Goal: Task Accomplishment & Management: Use online tool/utility

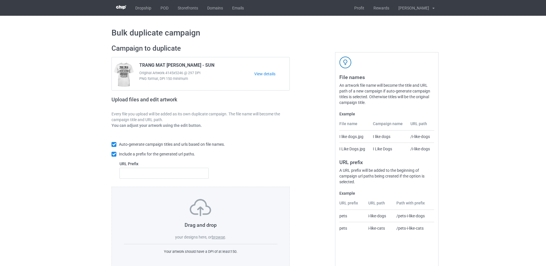
scroll to position [13, 0]
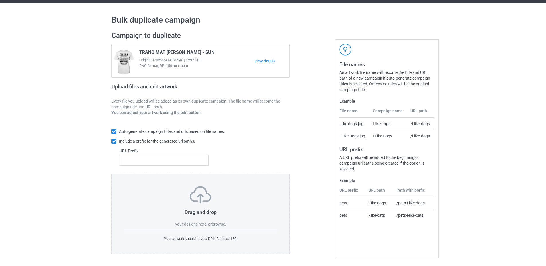
click at [219, 224] on label "browse" at bounding box center [218, 224] width 13 height 5
click at [0, 0] on input "browse" at bounding box center [0, 0] width 0 height 0
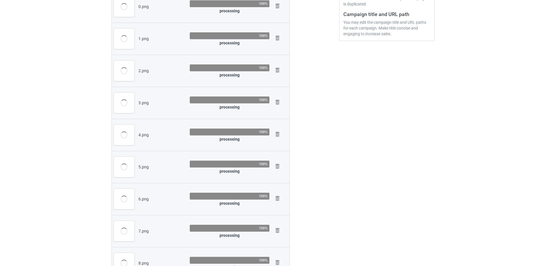
scroll to position [71, 0]
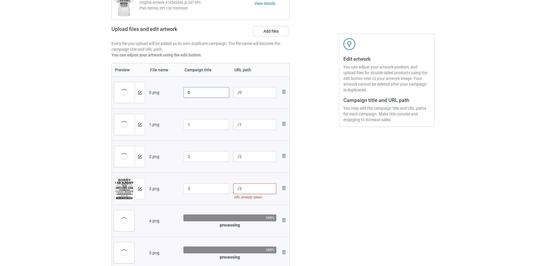
click at [187, 93] on input "0" at bounding box center [207, 92] width 46 height 11
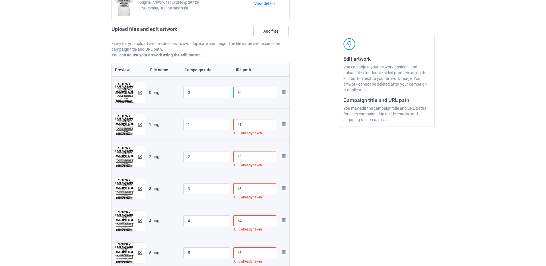
click at [240, 94] on input "/0" at bounding box center [254, 92] width 43 height 11
drag, startPoint x: 260, startPoint y: 93, endPoint x: 253, endPoint y: 93, distance: 6.3
click at [253, 93] on input "/sun-sku-ss-00" at bounding box center [254, 92] width 43 height 11
drag, startPoint x: 265, startPoint y: 93, endPoint x: 271, endPoint y: 94, distance: 5.8
click at [266, 93] on input "/sun-sku-ss-00" at bounding box center [254, 92] width 43 height 11
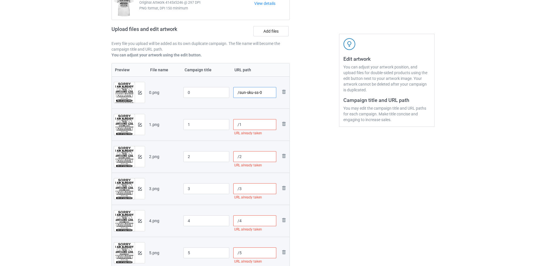
drag, startPoint x: 259, startPoint y: 94, endPoint x: 239, endPoint y: 94, distance: 20.1
click at [239, 94] on input "/sun-sku-ss-0" at bounding box center [254, 92] width 43 height 11
type input "/sun-sku-ss-0"
click at [239, 123] on input "/1" at bounding box center [254, 124] width 43 height 11
paste input "sun-sku-ss-"
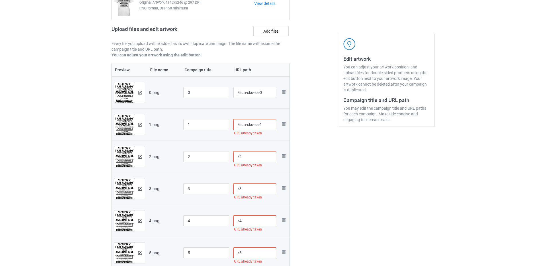
type input "/sun-sku-ss-1"
click at [238, 156] on input "/2" at bounding box center [254, 156] width 43 height 11
drag, startPoint x: 239, startPoint y: 159, endPoint x: 240, endPoint y: 167, distance: 7.9
click at [239, 160] on input "/2" at bounding box center [254, 156] width 43 height 11
paste input "sun-sku-ss-"
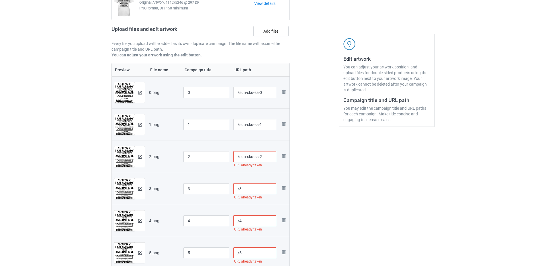
type input "/sun-sku-ss-2"
click at [239, 188] on input "/3" at bounding box center [254, 189] width 43 height 11
paste input "sun-sku-ss-"
type input "/sun-sku-ss-3"
click at [239, 219] on input "/4" at bounding box center [254, 221] width 43 height 11
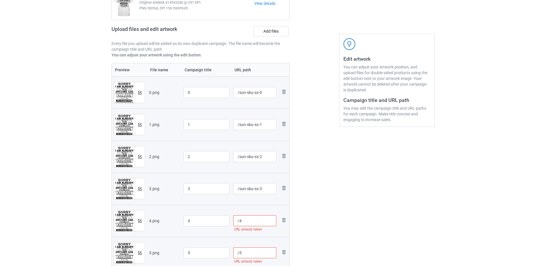
paste input "sun-sku-ss-"
type input "/sun-sku-ss-4"
click at [238, 250] on input "/5" at bounding box center [254, 253] width 43 height 11
paste input "sun-sku-ss-"
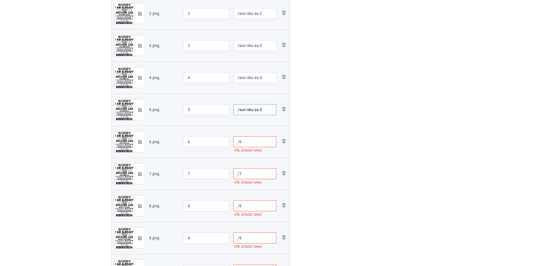
scroll to position [300, 0]
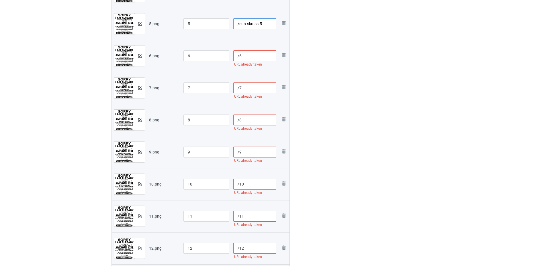
type input "/sun-sku-ss-5"
click at [240, 56] on input "/6" at bounding box center [254, 55] width 43 height 11
paste input "sun-sku-ss-"
type input "/sun-sku-ss-6"
drag, startPoint x: 239, startPoint y: 86, endPoint x: 240, endPoint y: 93, distance: 6.9
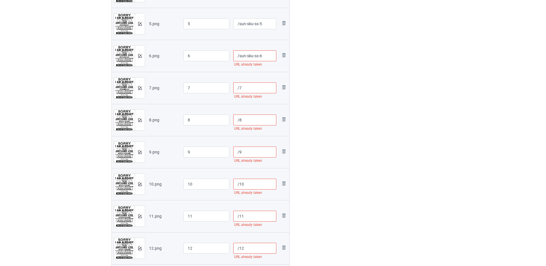
click at [239, 87] on input "/7" at bounding box center [254, 88] width 43 height 11
paste input "sun-sku-ss-"
type input "/sun-sku-ss-7"
click at [239, 118] on input "/8" at bounding box center [254, 120] width 43 height 11
paste input "sun-sku-ss-"
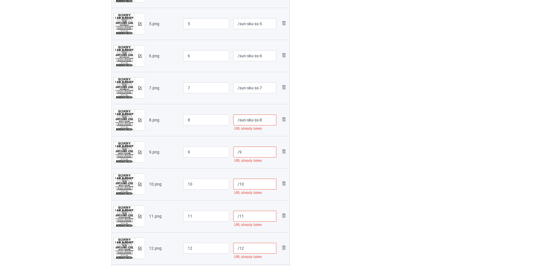
type input "/sun-sku-ss-8"
click at [239, 155] on input "/9" at bounding box center [254, 152] width 43 height 11
click at [239, 186] on input "/10" at bounding box center [254, 184] width 43 height 11
paste input "sun-sku-ss-"
type input "/sun-sku-ss-10"
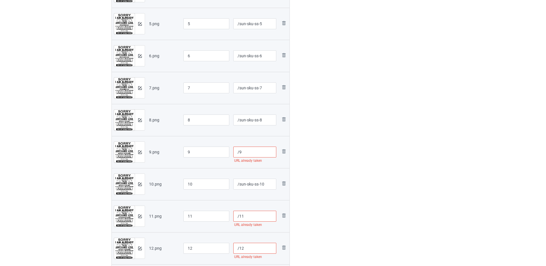
click at [240, 215] on input "/11" at bounding box center [254, 216] width 43 height 11
paste input "sun-sku-ss-"
type input "/sun-sku-ss-11"
click at [239, 250] on input "/12" at bounding box center [254, 248] width 43 height 11
paste input "sun-sku-ss-"
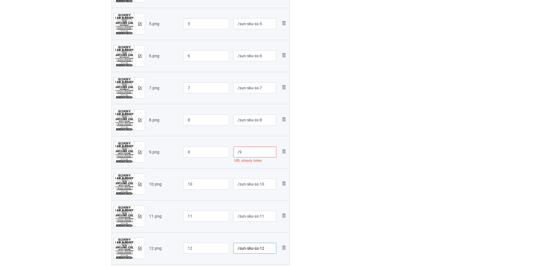
type input "/sun-sku-ss-12"
click at [240, 152] on input "/9" at bounding box center [254, 152] width 43 height 11
paste input "sun-sku-ss-"
type input "/sun-sku-ss-9"
click at [325, 164] on div at bounding box center [314, 27] width 41 height 574
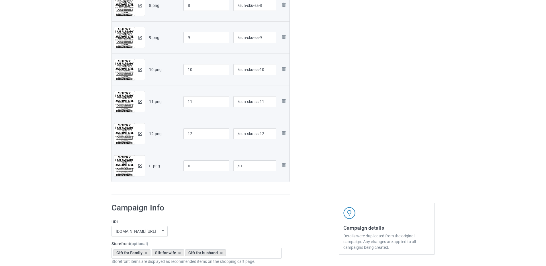
scroll to position [443, 0]
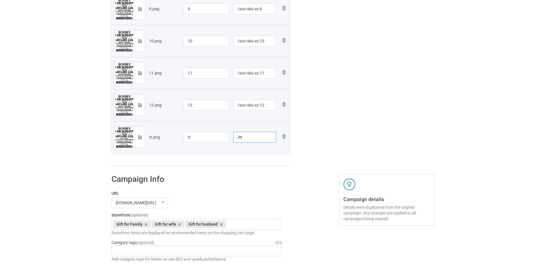
click at [239, 138] on input "/tt" at bounding box center [254, 137] width 43 height 11
paste input "sun-sku-ss-"
type input "/sun-sku-ss-tt"
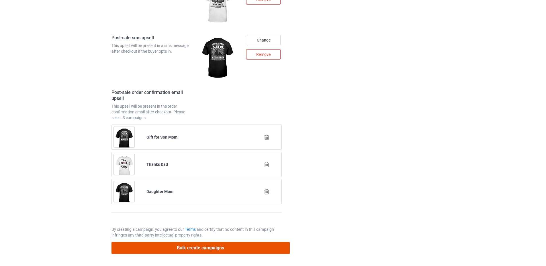
click at [193, 246] on button "Bulk create campaigns" at bounding box center [201, 248] width 178 height 12
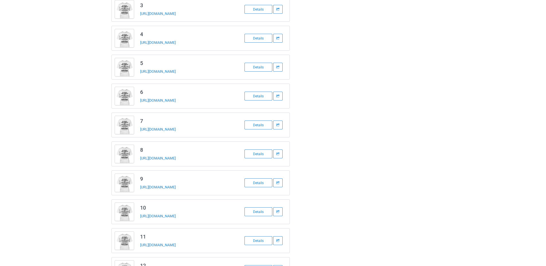
scroll to position [192, 0]
